Goal: Information Seeking & Learning: Check status

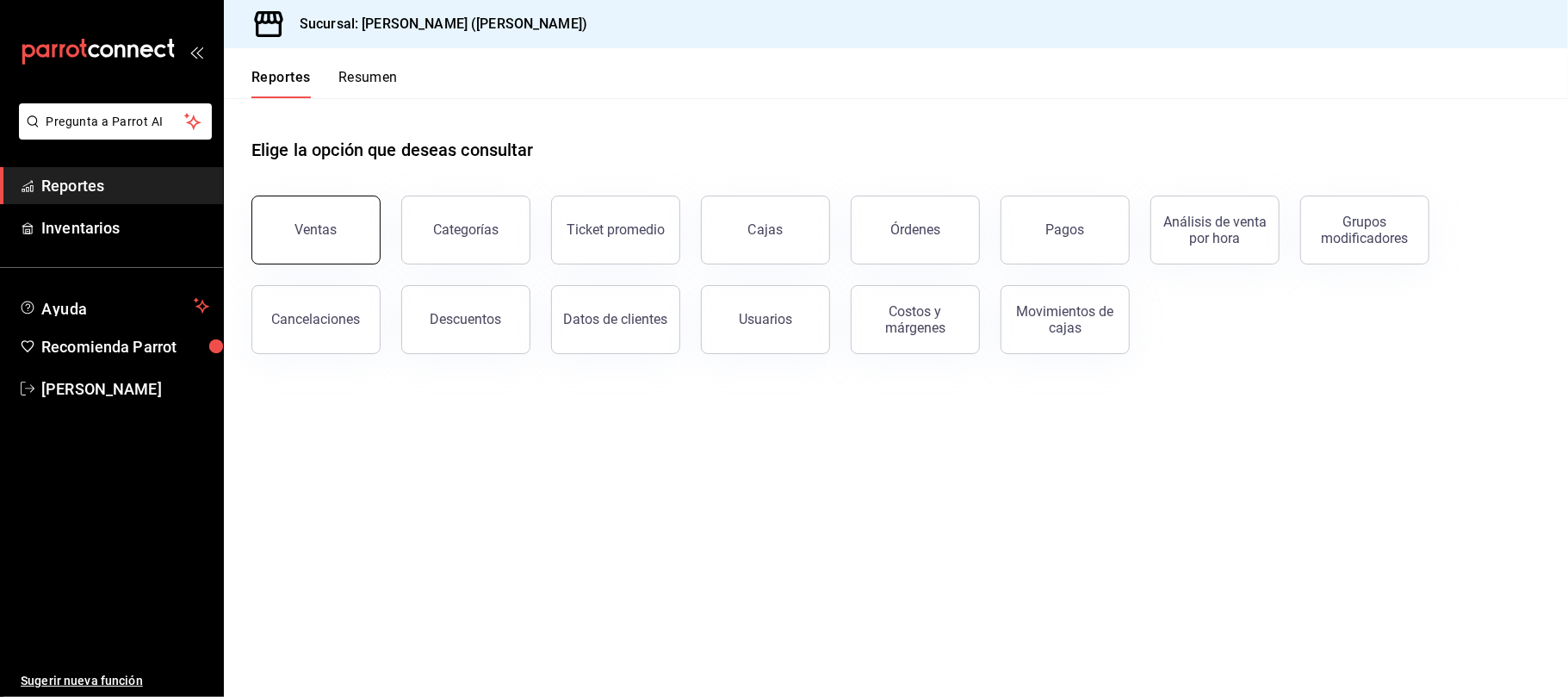
click at [315, 242] on button "Ventas" at bounding box center [317, 230] width 130 height 69
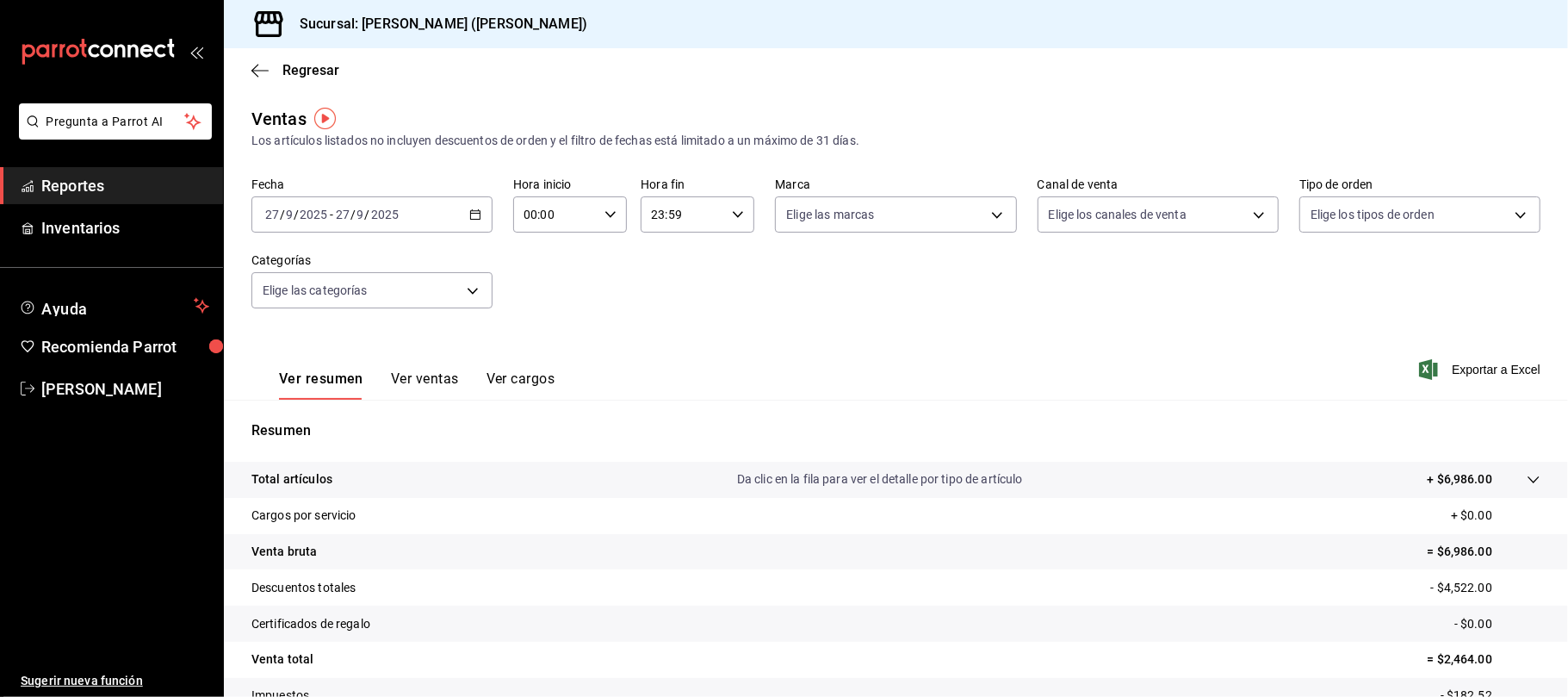
click at [435, 223] on div "[DATE] [DATE] - [DATE] [DATE]" at bounding box center [372, 214] width 241 height 36
click at [345, 299] on span "Ayer" at bounding box center [333, 306] width 133 height 18
click at [1181, 233] on div "Fecha [DATE] [DATE] - [DATE] [DATE] Hora inicio 00:00 Hora inicio Hora fin 23:5…" at bounding box center [896, 253] width 1289 height 151
click at [1186, 213] on body "Pregunta a Parrot AI Reportes Inventarios Ayuda Recomienda Parrot [PERSON_NAME]…" at bounding box center [784, 348] width 1568 height 697
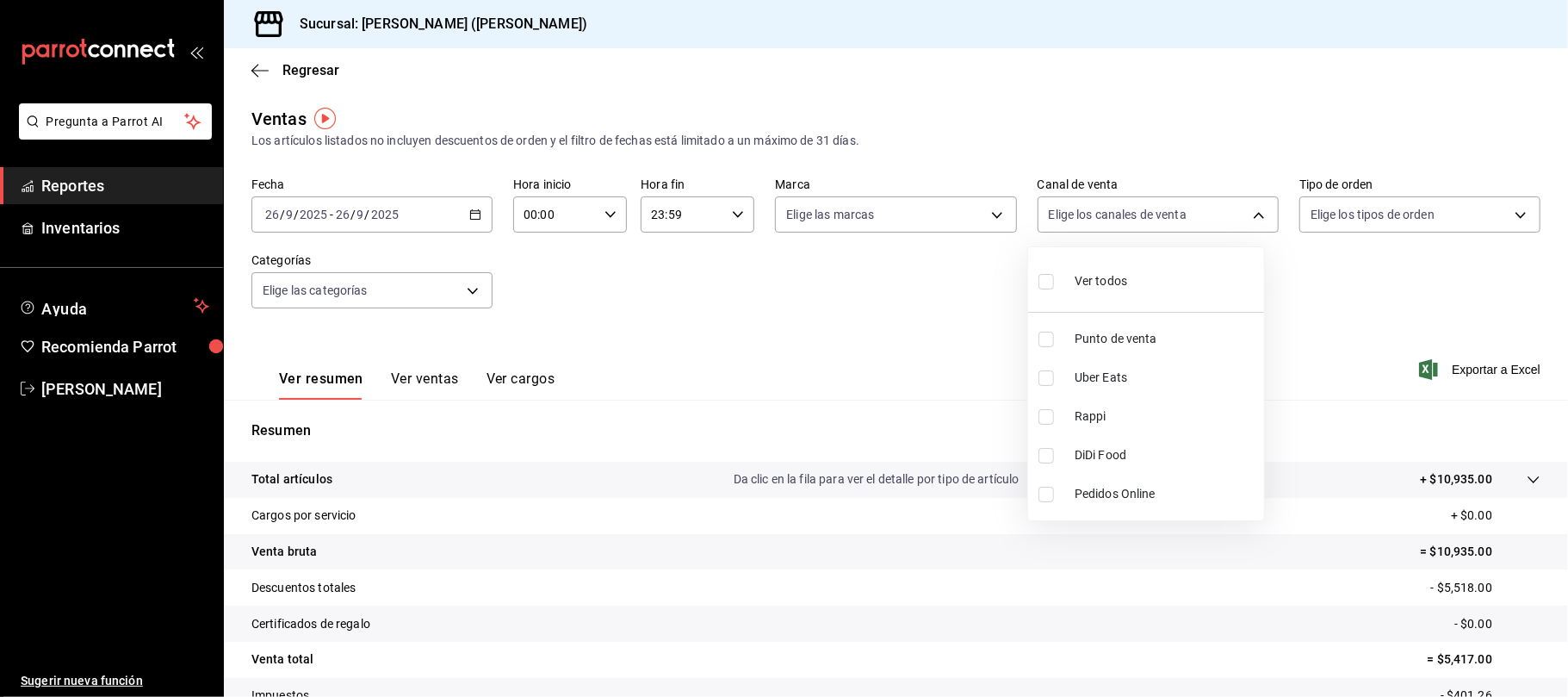
click at [1123, 390] on li "Uber Eats" at bounding box center [1146, 378] width 236 height 38
type input "UBER_EATS"
checkbox input "true"
click at [1120, 408] on span "Rappi" at bounding box center [1166, 416] width 182 height 18
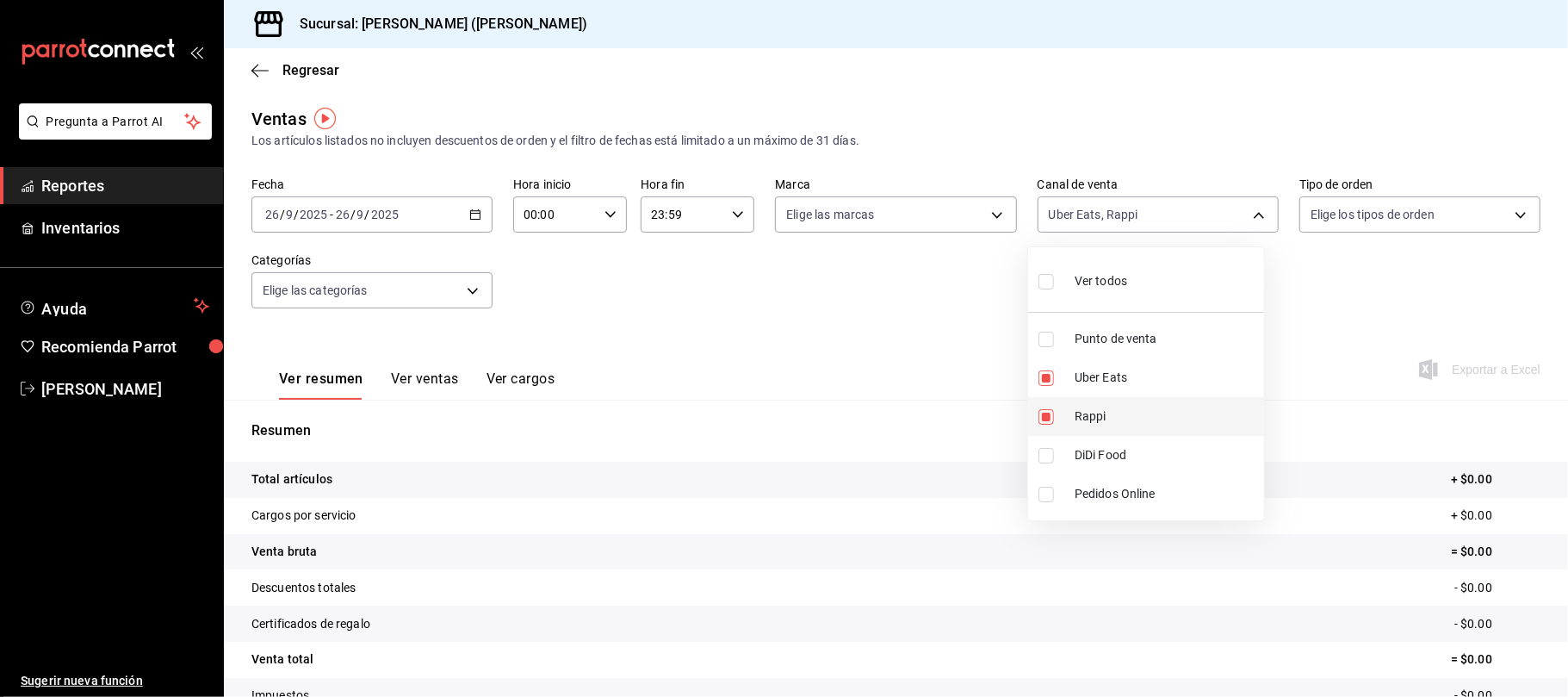
type input "UBER_EATS,RAPPI"
checkbox input "true"
click at [1116, 424] on span "Rappi" at bounding box center [1166, 416] width 182 height 18
type input "UBER_EATS"
checkbox input "false"
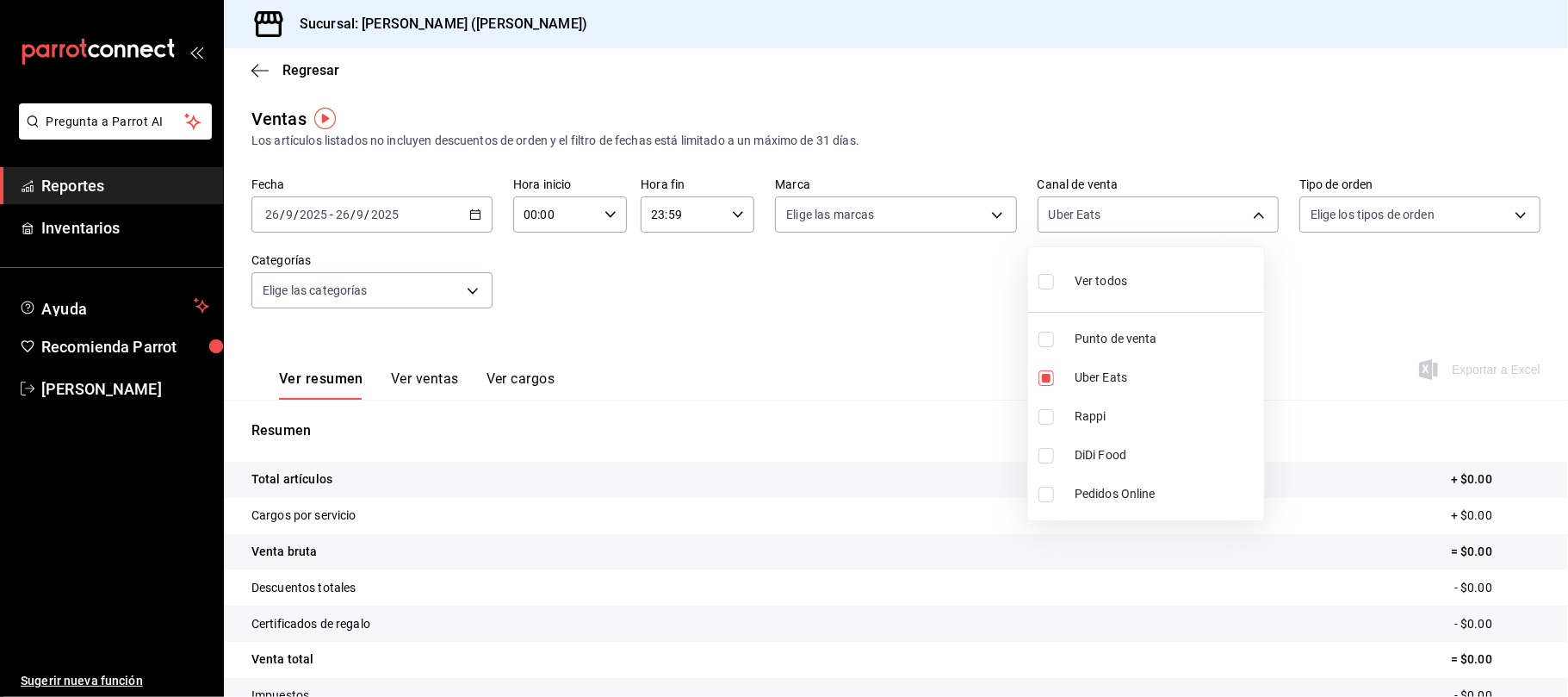
click at [1109, 449] on span "DiDi Food" at bounding box center [1166, 455] width 182 height 18
type input "UBER_EATS,DIDI_FOOD"
checkbox input "true"
click at [441, 391] on div at bounding box center [784, 348] width 1568 height 697
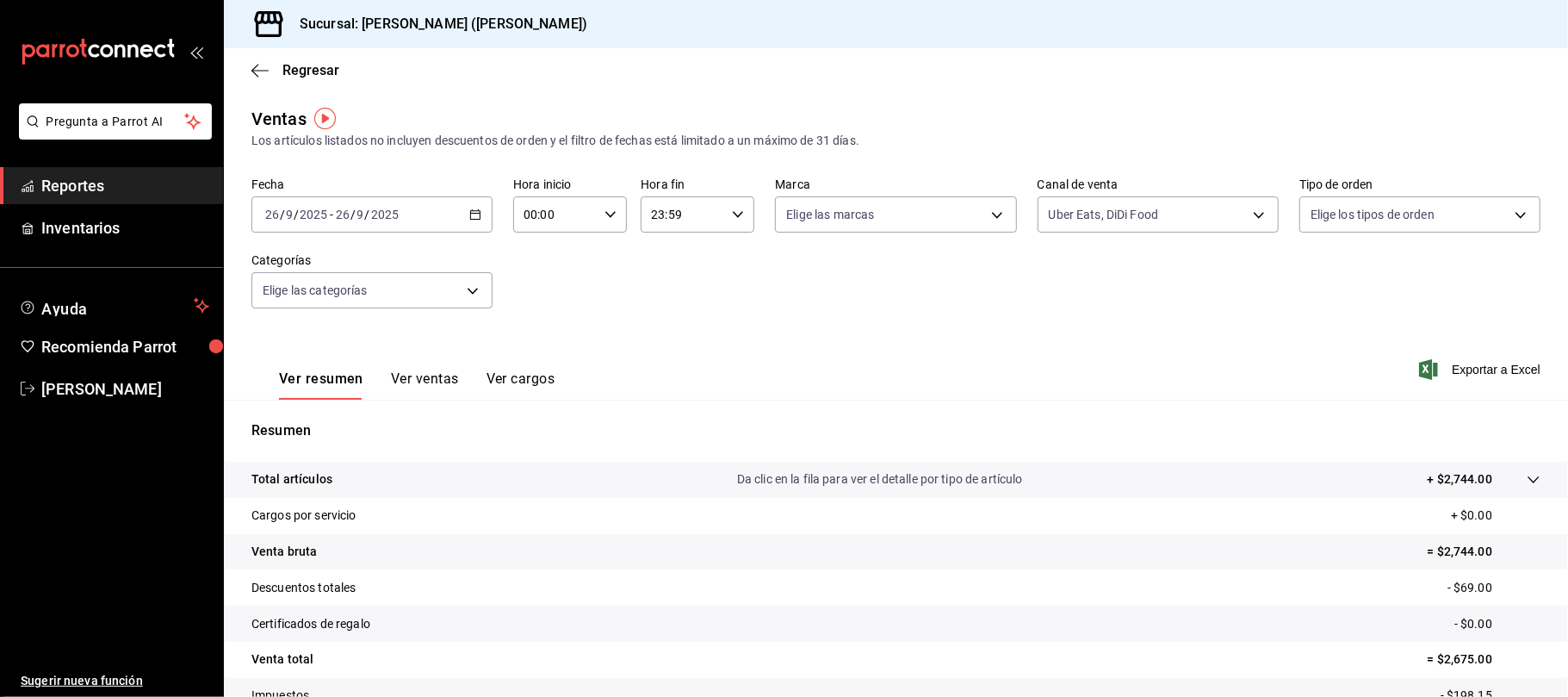
click at [431, 382] on button "Ver ventas" at bounding box center [425, 385] width 68 height 29
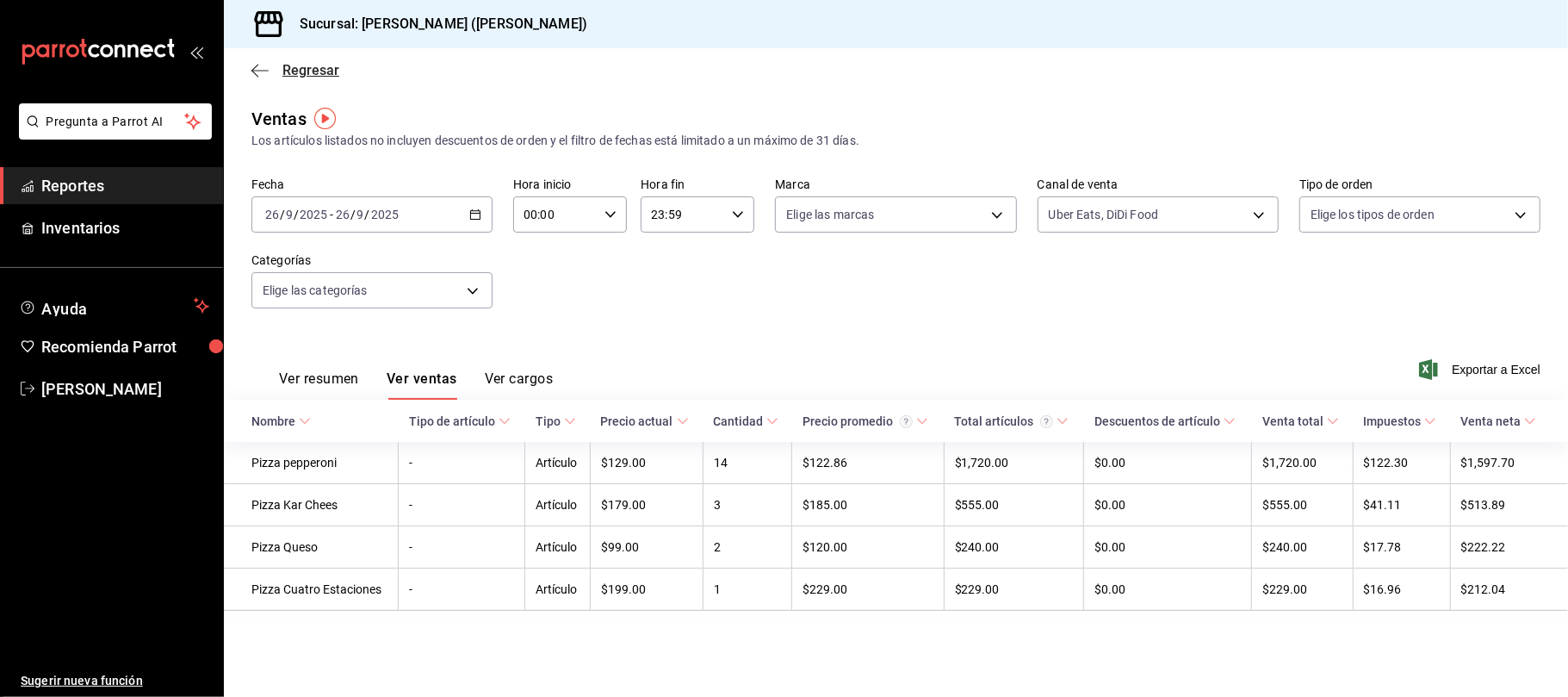
click at [311, 70] on span "Regresar" at bounding box center [311, 70] width 57 height 16
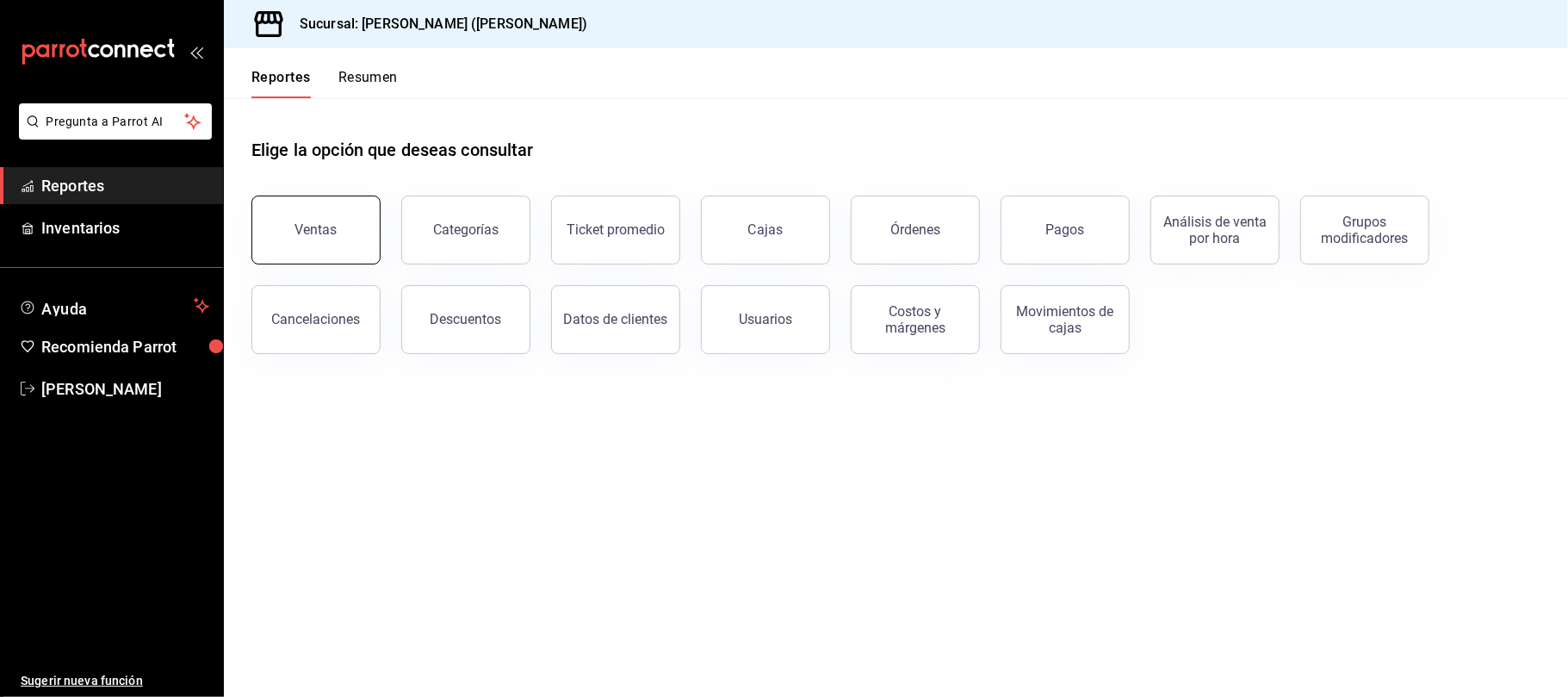
click at [322, 225] on div "Ventas" at bounding box center [317, 230] width 42 height 16
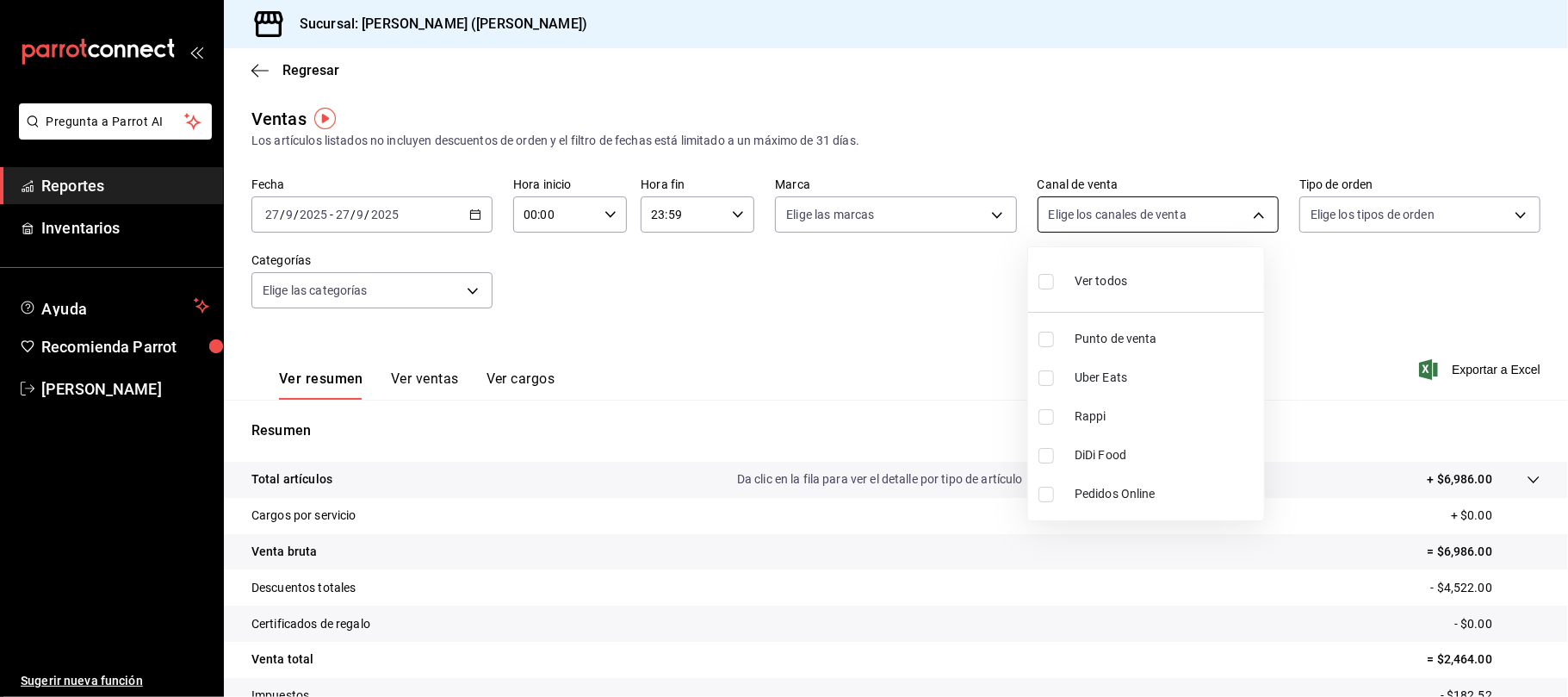
click at [1121, 224] on body "Pregunta a Parrot AI Reportes Inventarios Ayuda Recomienda Parrot [PERSON_NAME]…" at bounding box center [784, 348] width 1568 height 697
click at [454, 236] on div at bounding box center [784, 348] width 1568 height 697
click at [441, 227] on div "[DATE] [DATE] - [DATE] [DATE]" at bounding box center [372, 214] width 241 height 36
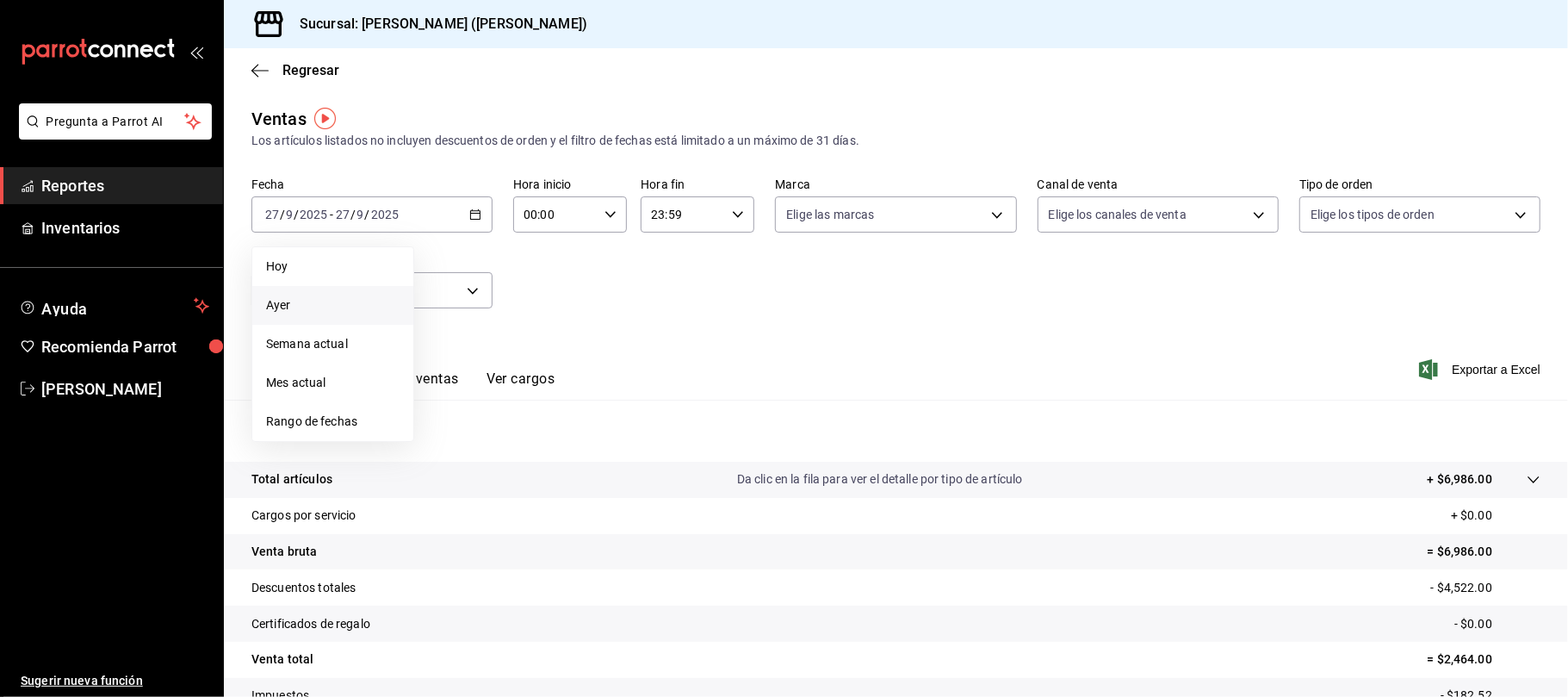
click at [369, 299] on span "Ayer" at bounding box center [333, 306] width 133 height 18
click at [314, 77] on span "Regresar" at bounding box center [311, 70] width 57 height 16
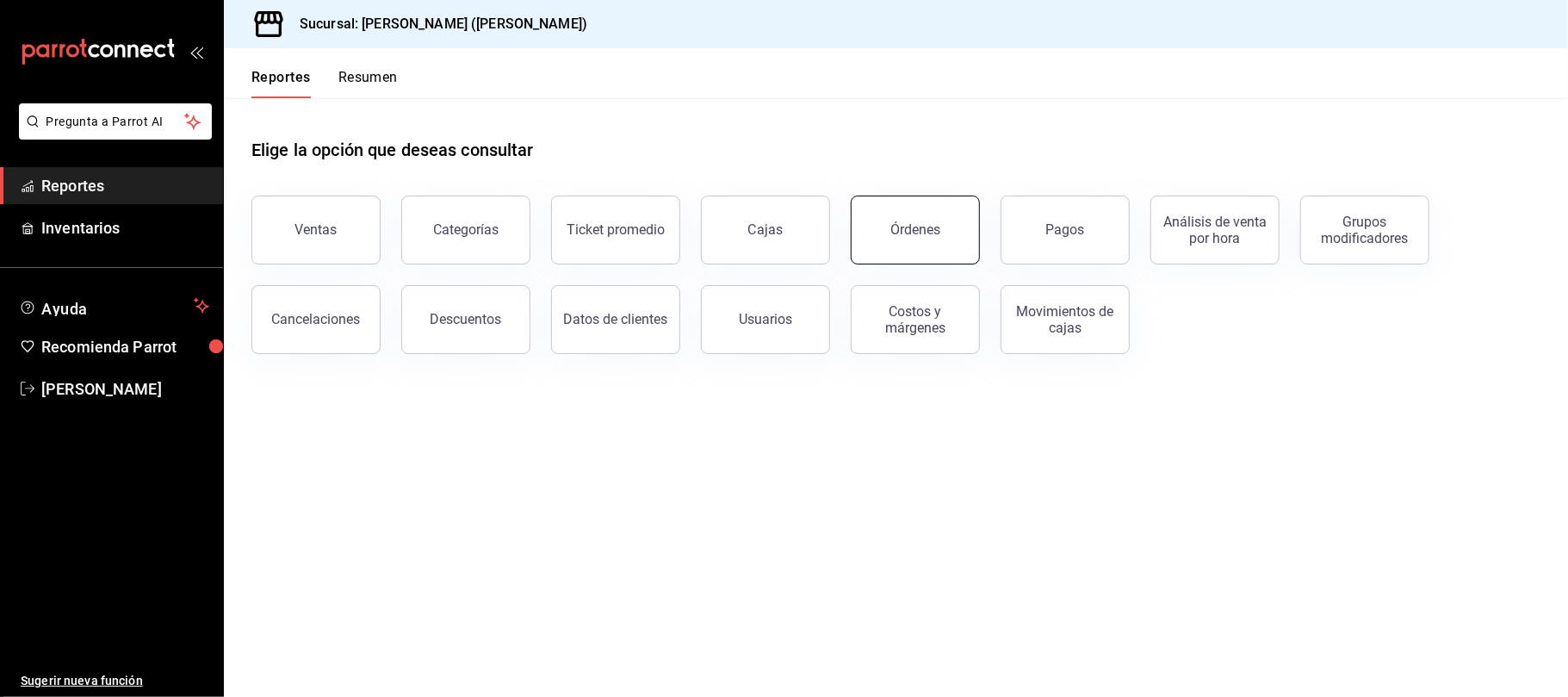
click at [940, 234] on button "Órdenes" at bounding box center [916, 230] width 130 height 69
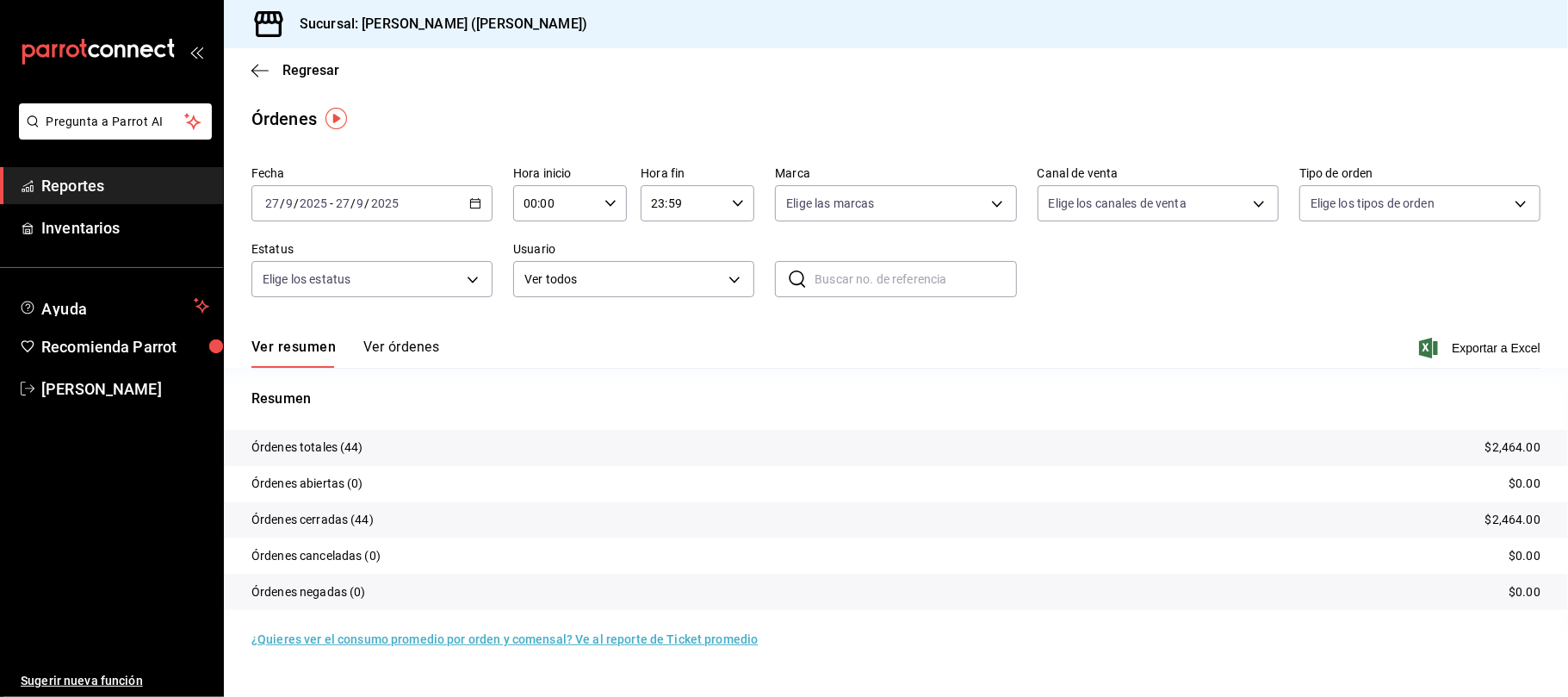
click at [465, 202] on div "[DATE] [DATE] - [DATE] [DATE]" at bounding box center [372, 203] width 241 height 36
click at [318, 295] on span "Ayer" at bounding box center [333, 294] width 133 height 18
click at [1439, 345] on span "Exportar a Excel" at bounding box center [1480, 348] width 118 height 21
click at [310, 68] on span "Regresar" at bounding box center [311, 70] width 57 height 16
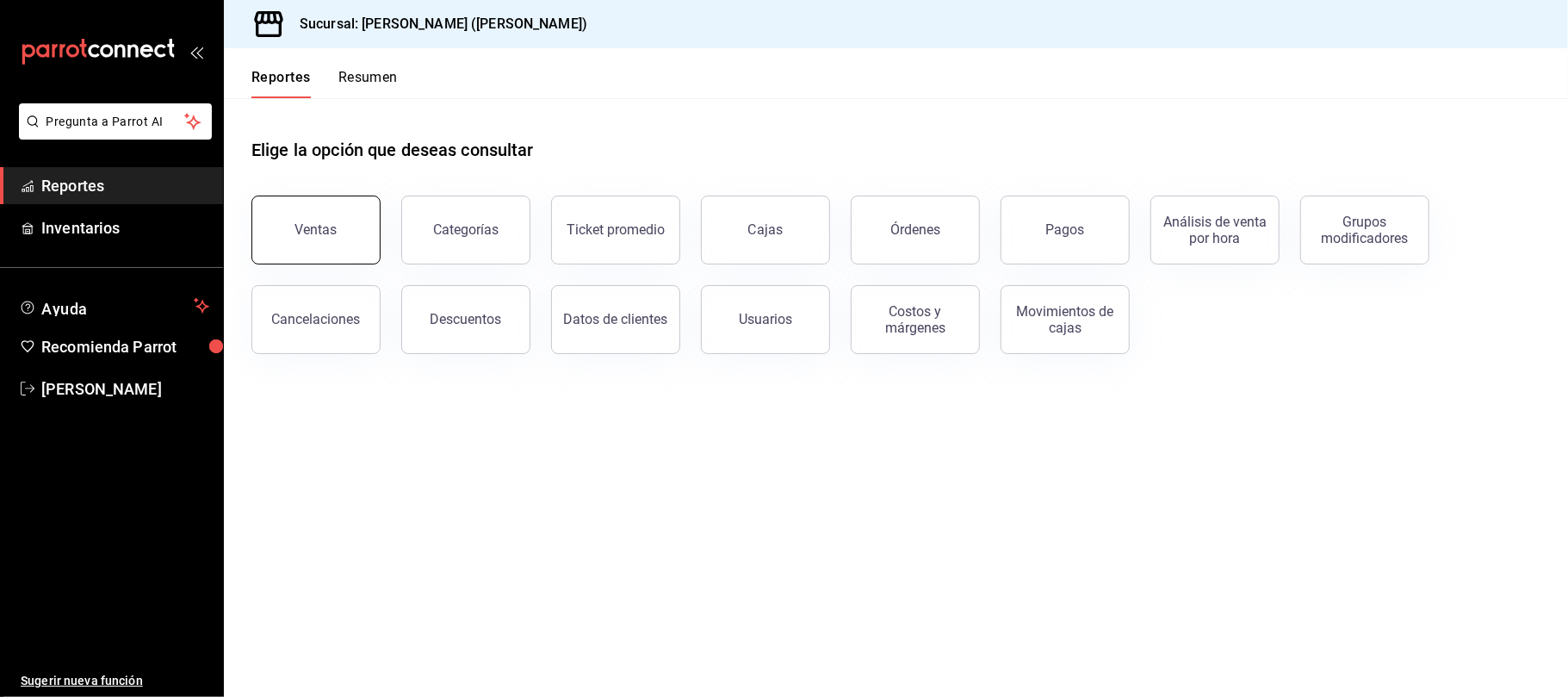
click at [317, 238] on button "Ventas" at bounding box center [317, 230] width 130 height 69
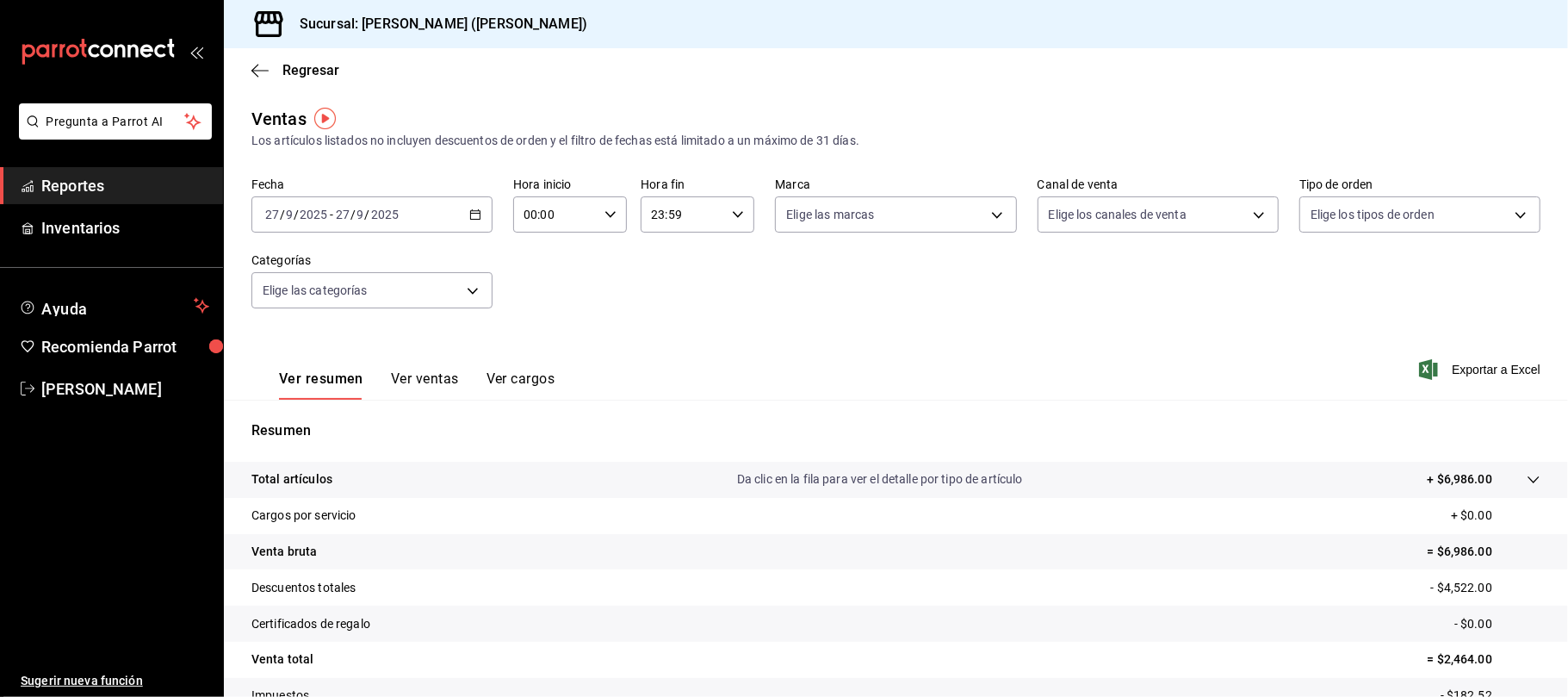
click at [441, 215] on div "[DATE] [DATE] - [DATE] [DATE]" at bounding box center [372, 214] width 241 height 36
click at [365, 295] on li "Ayer" at bounding box center [333, 305] width 161 height 38
click at [1158, 222] on body "Pregunta a Parrot AI Reportes Inventarios Ayuda Recomienda Parrot [PERSON_NAME]…" at bounding box center [784, 348] width 1568 height 697
click at [1168, 325] on li "Punto de venta" at bounding box center [1146, 338] width 236 height 38
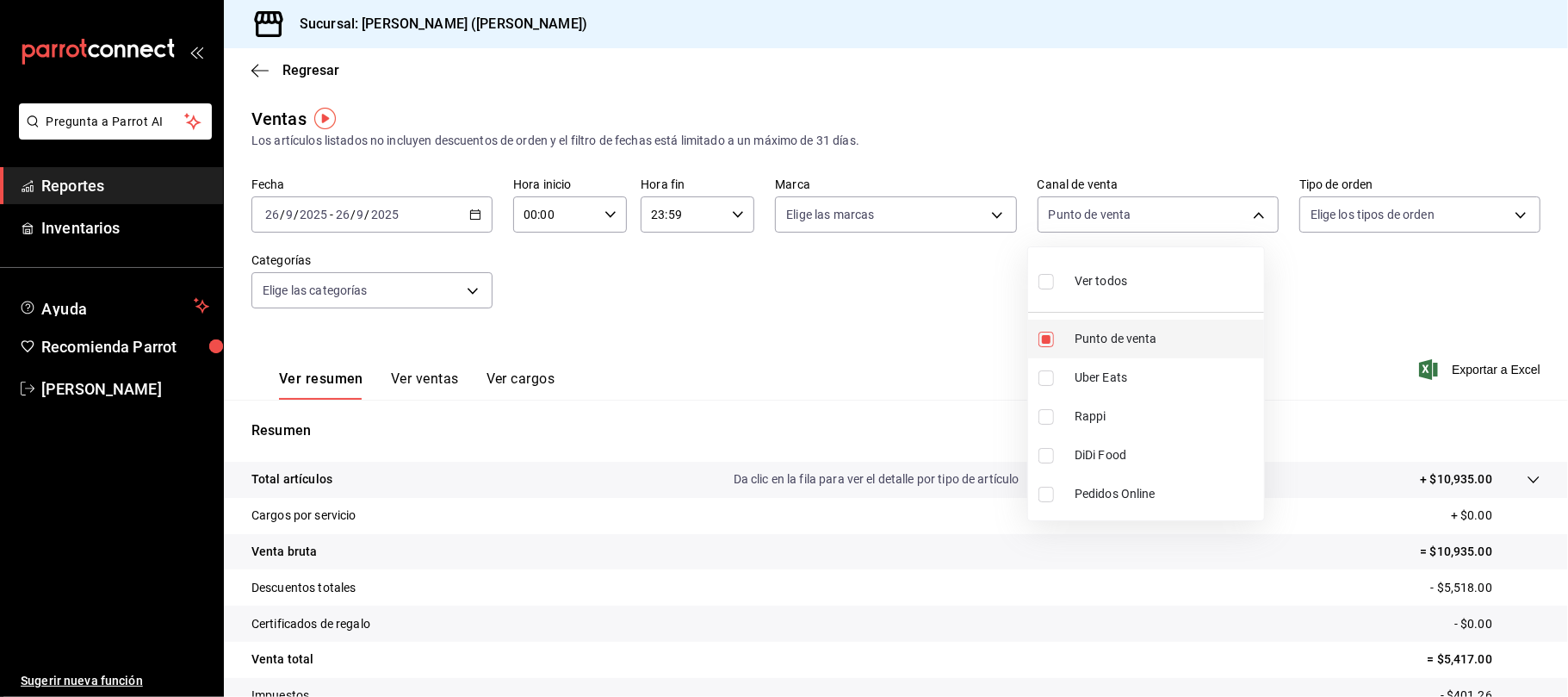
type input "PARROT"
checkbox input "true"
click at [753, 286] on div at bounding box center [784, 348] width 1568 height 697
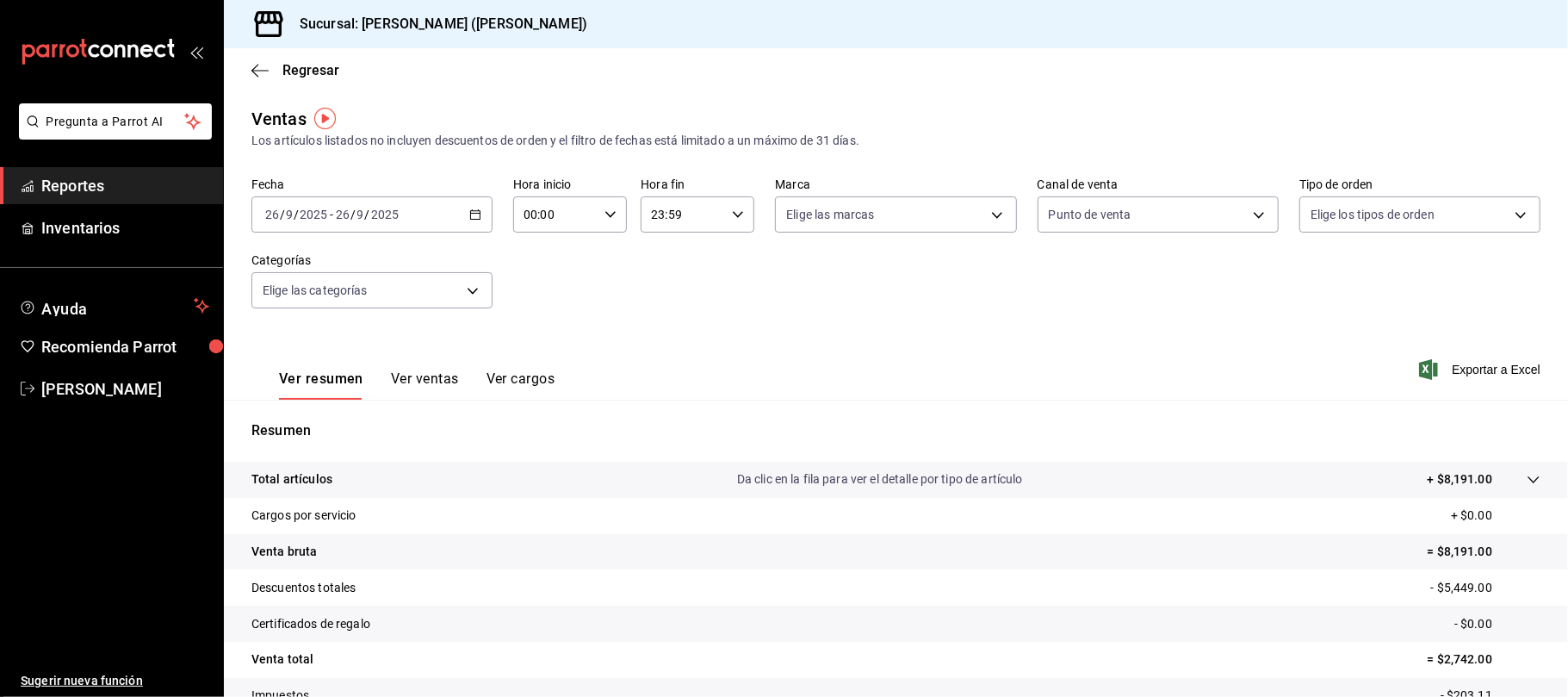
click at [408, 379] on button "Ver ventas" at bounding box center [425, 385] width 68 height 29
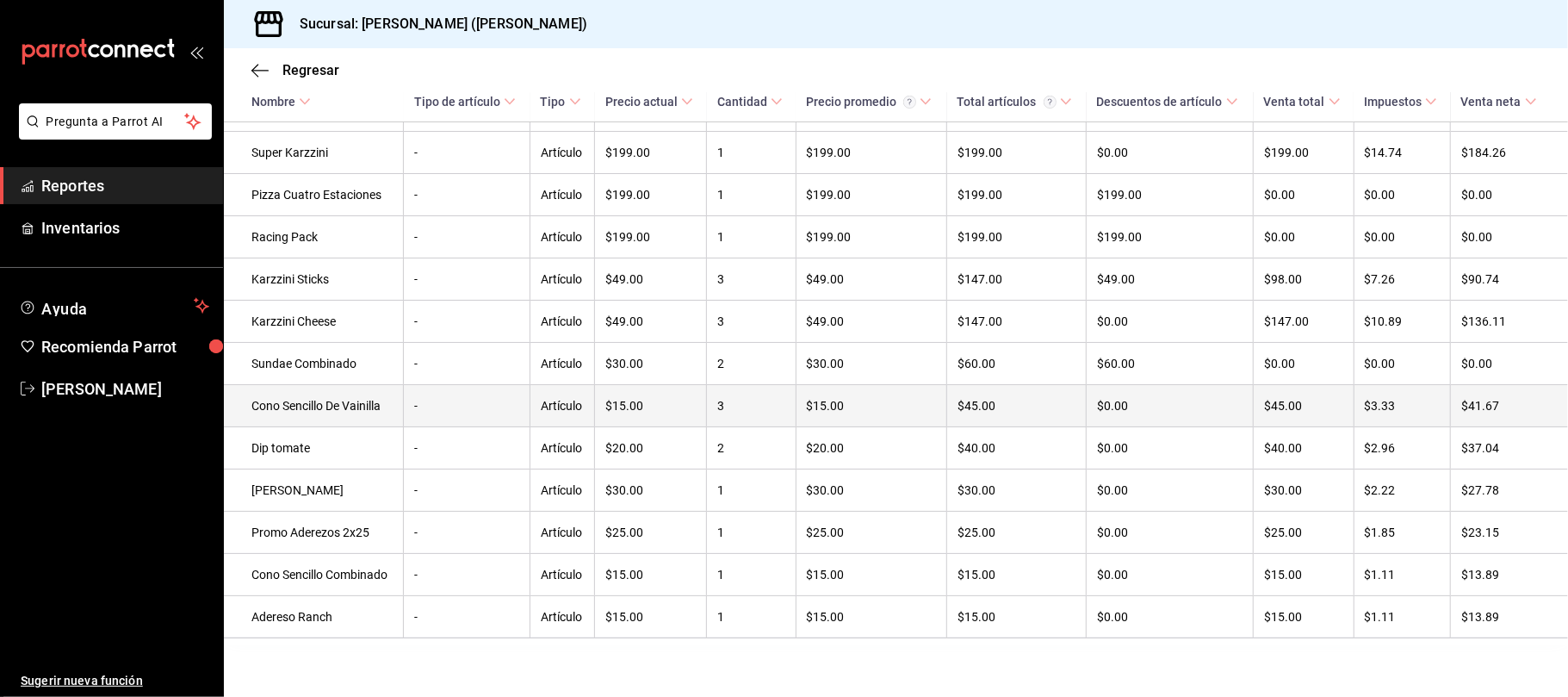
scroll to position [494, 0]
